Goal: Navigation & Orientation: Find specific page/section

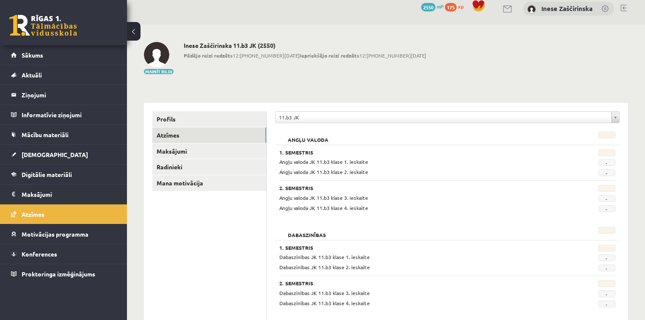
scroll to position [8, 0]
click at [38, 53] on span "Sākums" at bounding box center [33, 55] width 22 height 8
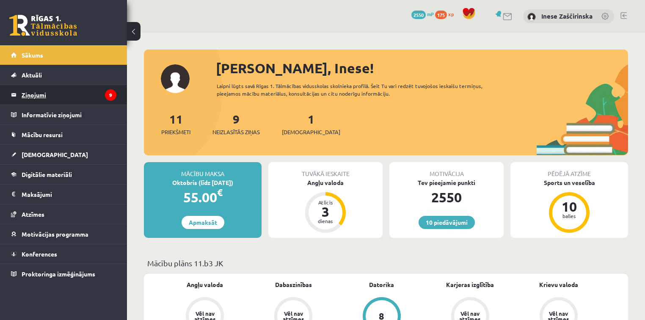
click at [41, 95] on legend "Ziņojumi 9" at bounding box center [69, 94] width 95 height 19
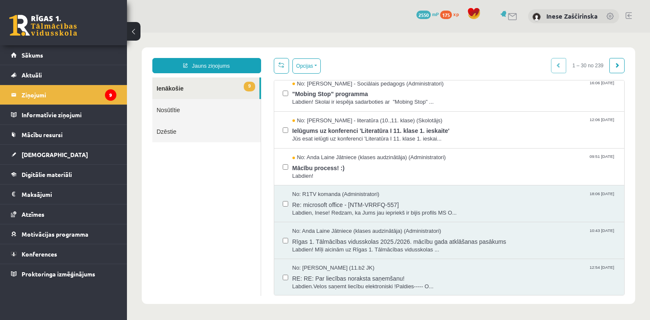
scroll to position [237, 0]
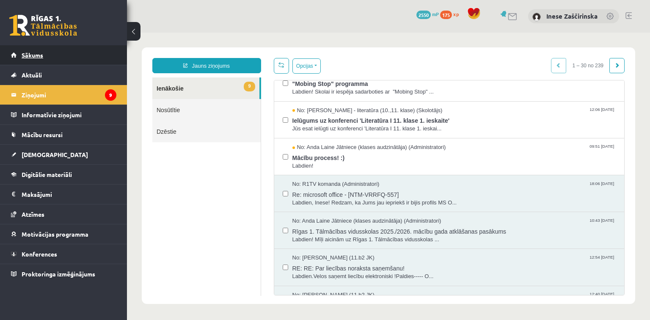
click at [30, 52] on span "Sākums" at bounding box center [33, 55] width 22 height 8
